Goal: Task Accomplishment & Management: Manage account settings

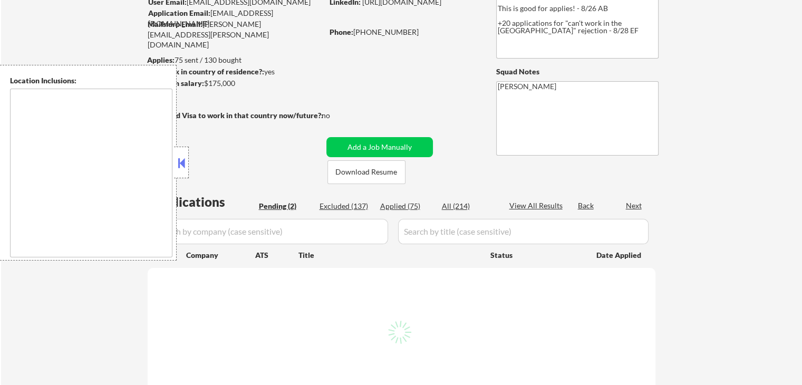
type textarea "[GEOGRAPHIC_DATA], [GEOGRAPHIC_DATA] [GEOGRAPHIC_DATA], [GEOGRAPHIC_DATA] [GEOG…"
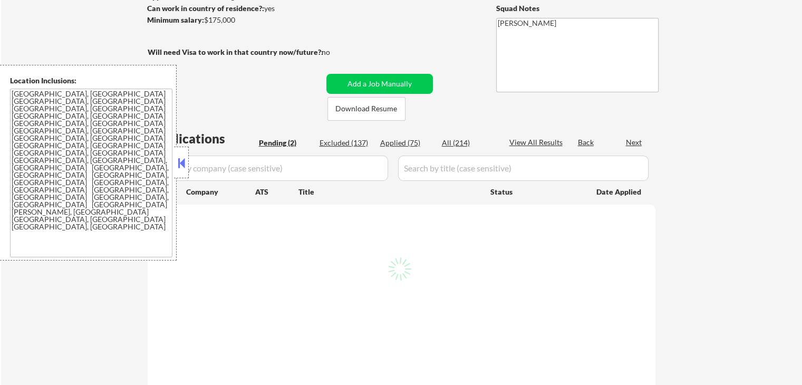
scroll to position [158, 0]
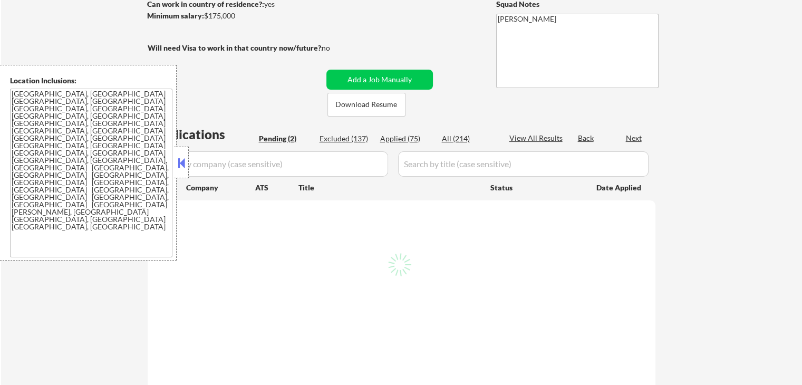
select select ""pending""
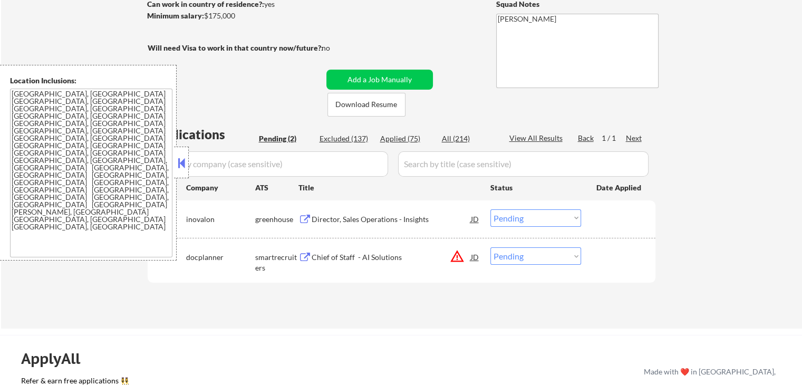
click at [179, 159] on button at bounding box center [182, 163] width 12 height 16
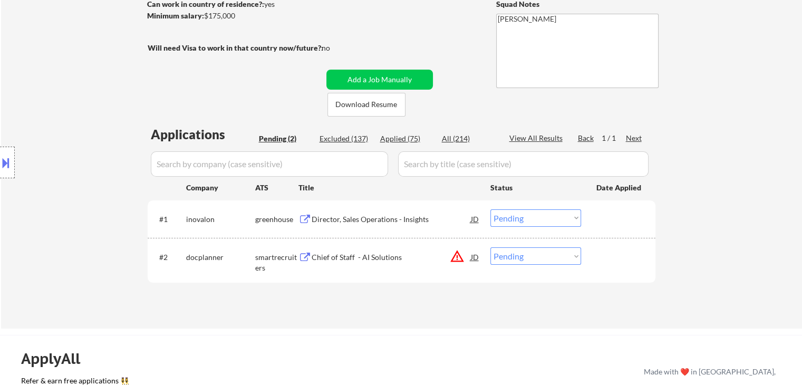
click at [303, 217] on button at bounding box center [305, 220] width 13 height 10
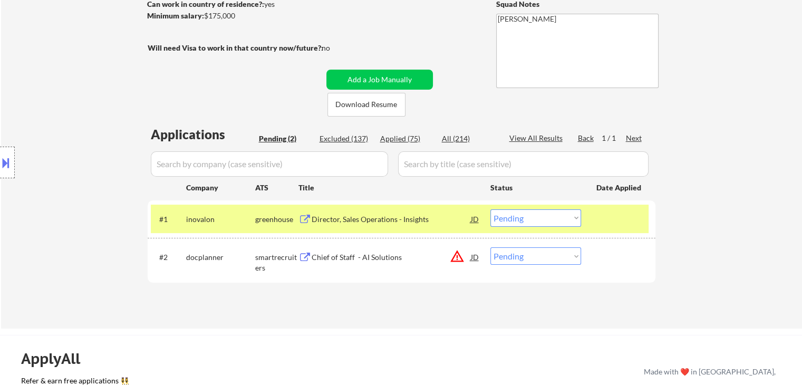
click at [303, 254] on button at bounding box center [305, 258] width 13 height 10
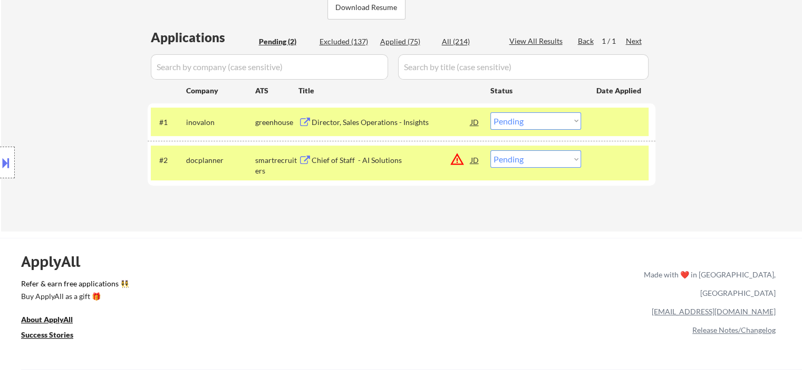
scroll to position [264, 0]
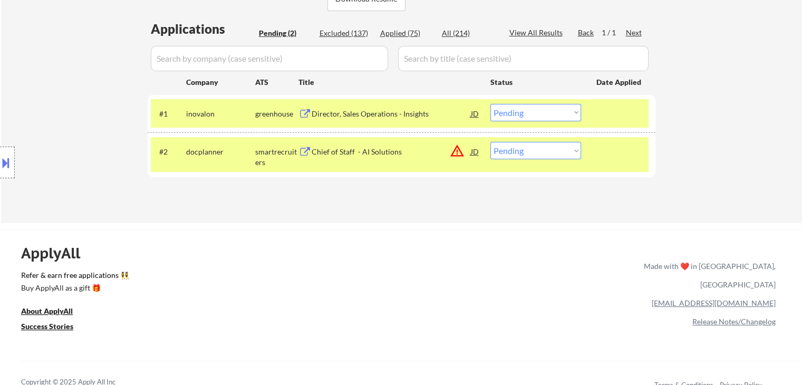
click at [547, 155] on select "Choose an option... Pending Applied Excluded (Questions) Excluded (Expired) Exc…" at bounding box center [536, 150] width 91 height 17
select select ""excluded__location_""
click at [491, 142] on select "Choose an option... Pending Applied Excluded (Questions) Excluded (Expired) Exc…" at bounding box center [536, 150] width 91 height 17
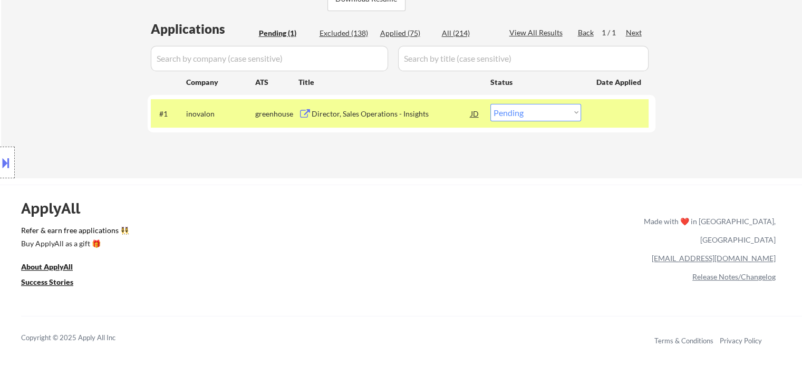
click at [6, 165] on button at bounding box center [6, 162] width 12 height 17
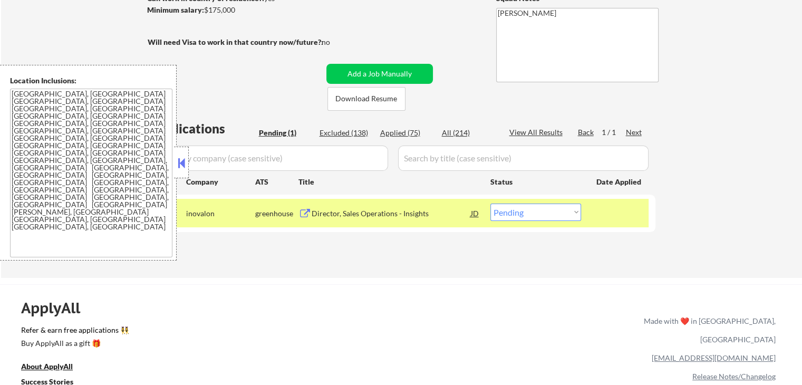
scroll to position [158, 0]
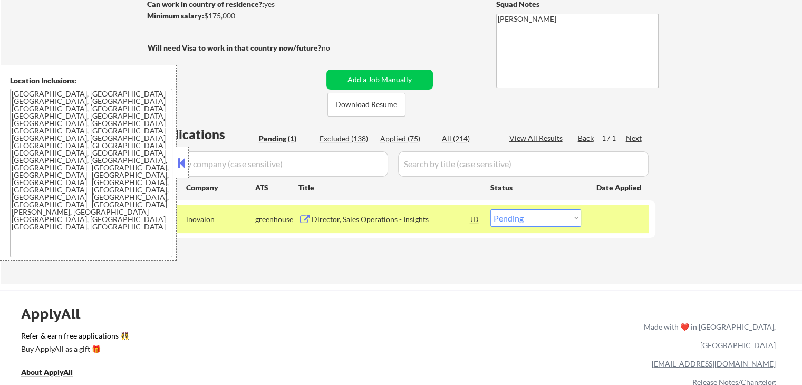
click at [530, 219] on select "Choose an option... Pending Applied Excluded (Questions) Excluded (Expired) Exc…" at bounding box center [536, 217] width 91 height 17
select select ""applied""
click at [491, 209] on select "Choose an option... Pending Applied Excluded (Questions) Excluded (Expired) Exc…" at bounding box center [536, 217] width 91 height 17
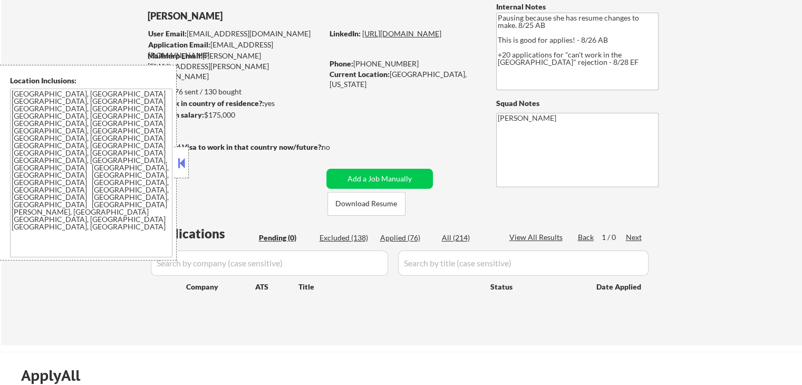
scroll to position [53, 0]
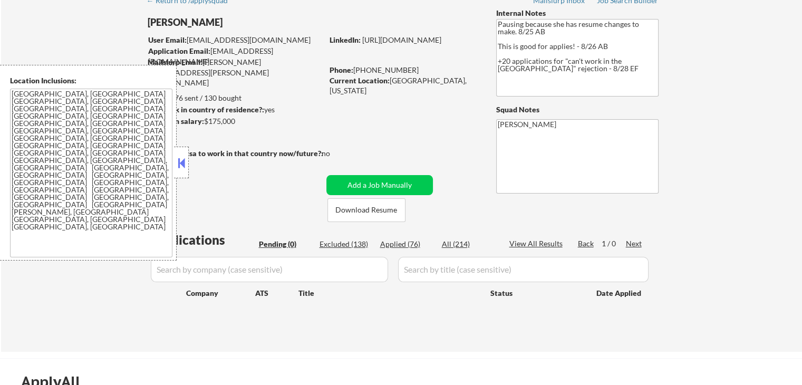
click at [288, 93] on div "Applies: 76 sent / 130 bought" at bounding box center [235, 98] width 176 height 11
